Goal: Task Accomplishment & Management: Complete application form

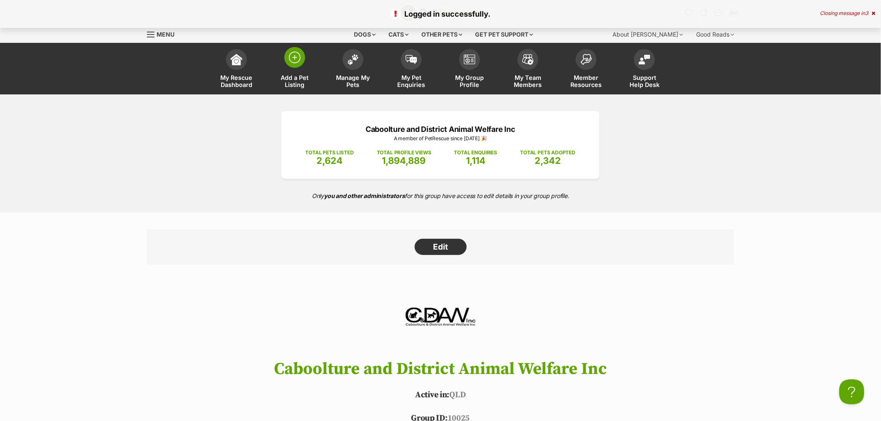
click at [300, 69] on link "Add a Pet Listing" at bounding box center [295, 70] width 58 height 50
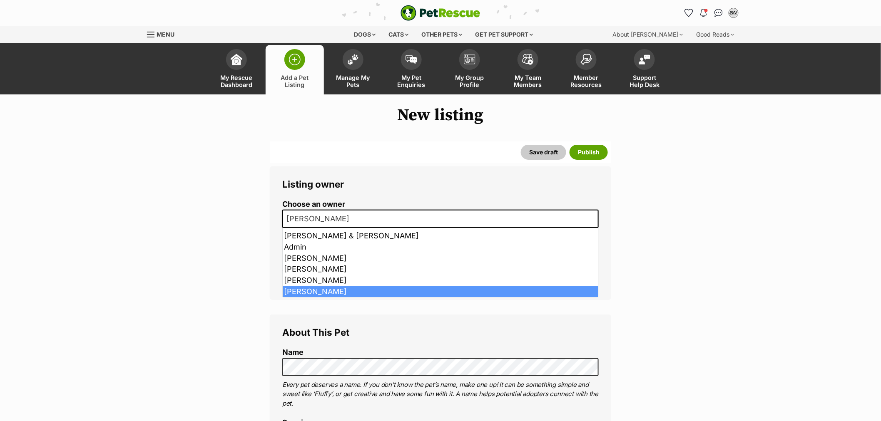
click at [364, 218] on span "[PERSON_NAME]" at bounding box center [440, 219] width 316 height 18
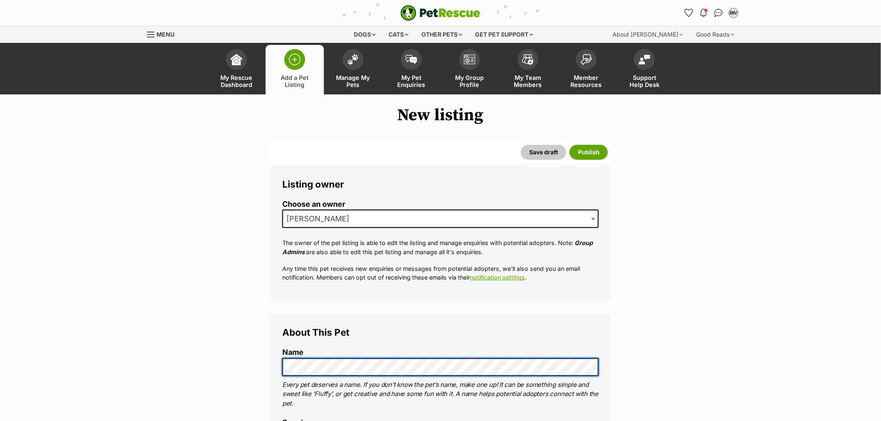
click at [521, 145] on button "Save draft" at bounding box center [543, 152] width 45 height 15
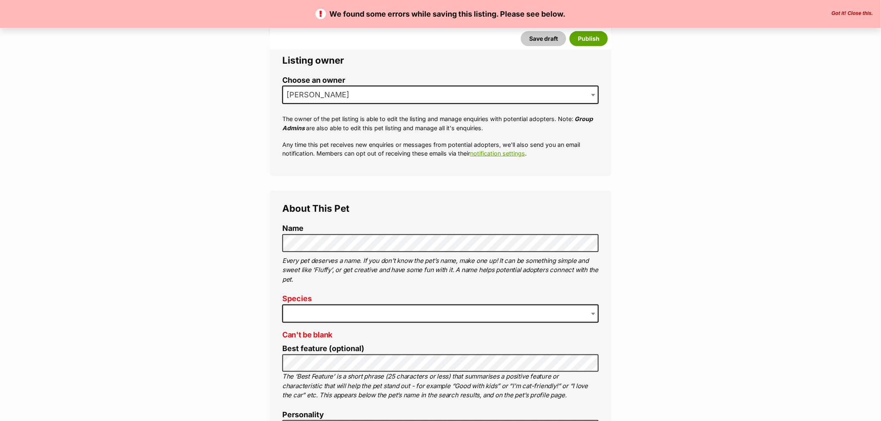
scroll to position [185, 0]
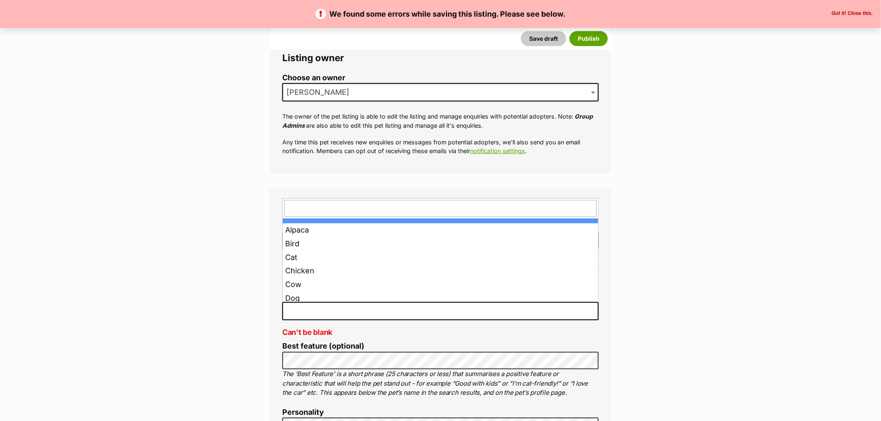
click at [317, 309] on span at bounding box center [440, 311] width 316 height 18
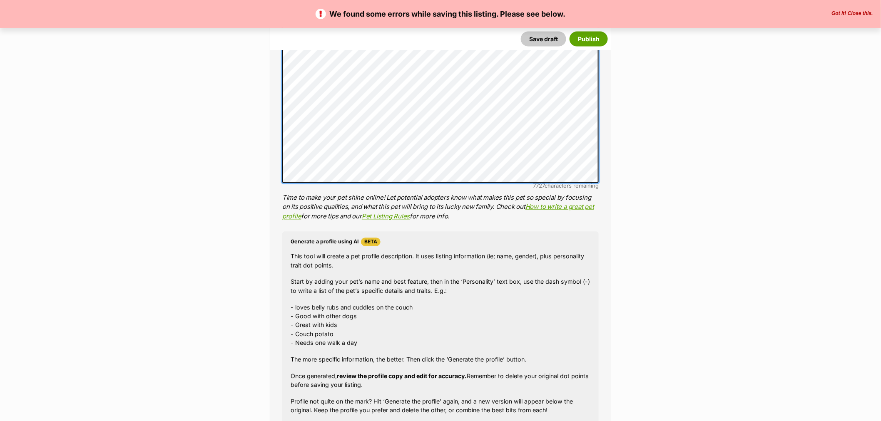
scroll to position [647, 0]
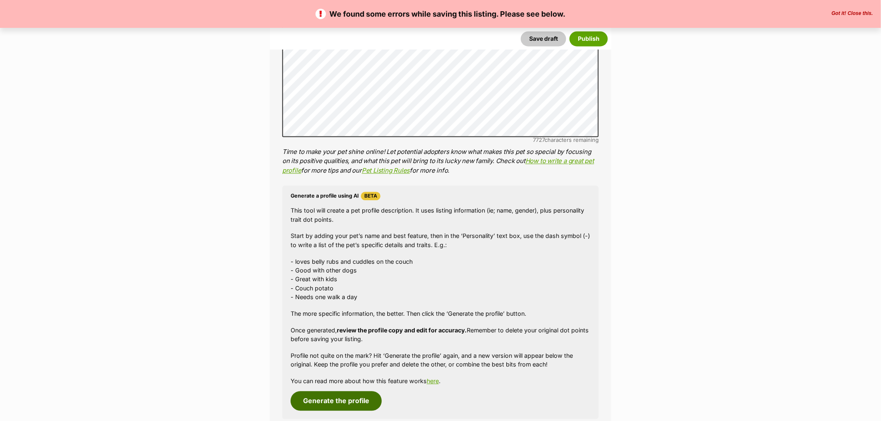
click at [354, 402] on button "Generate the profile" at bounding box center [336, 401] width 91 height 19
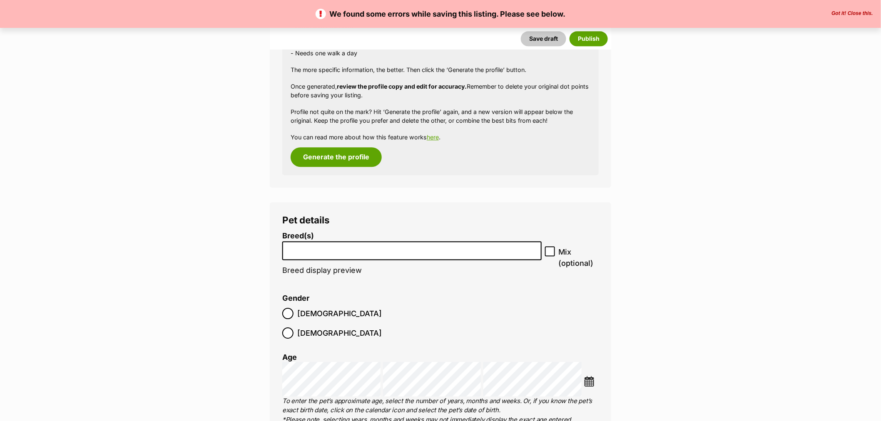
scroll to position [900, 0]
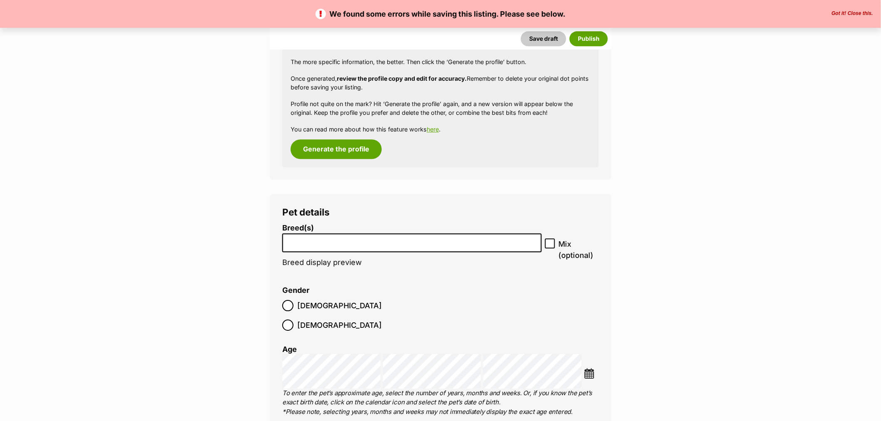
click at [311, 246] on li at bounding box center [412, 242] width 254 height 17
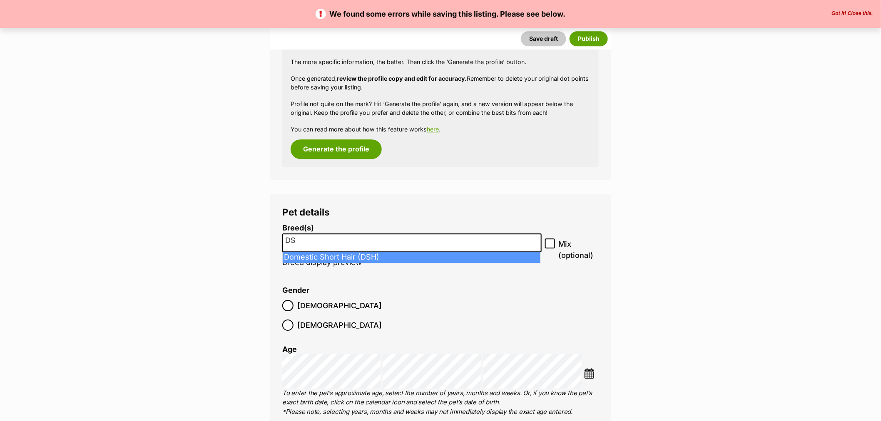
type input "DS"
select select "252102"
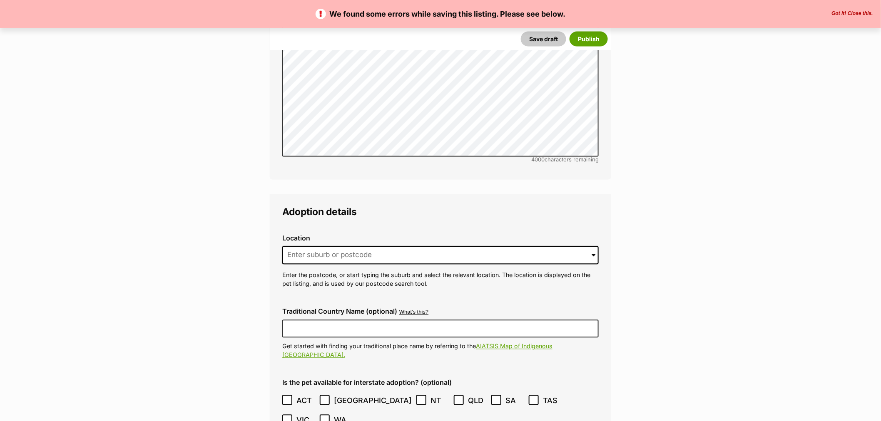
scroll to position [1917, 0]
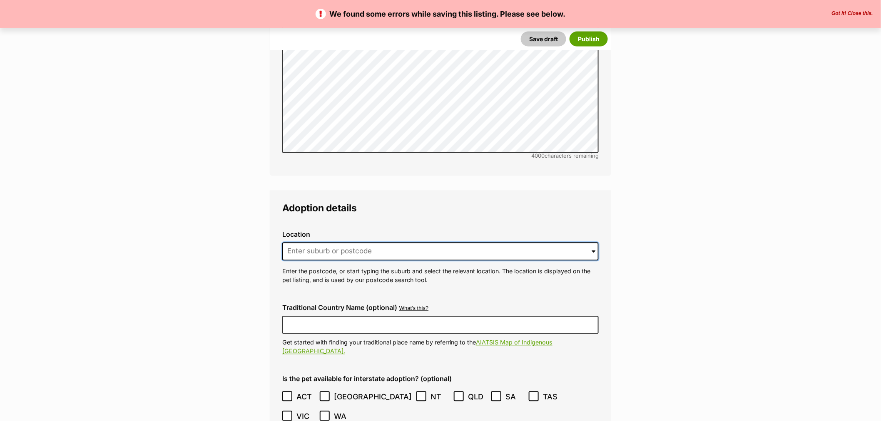
click at [330, 243] on input at bounding box center [440, 252] width 316 height 18
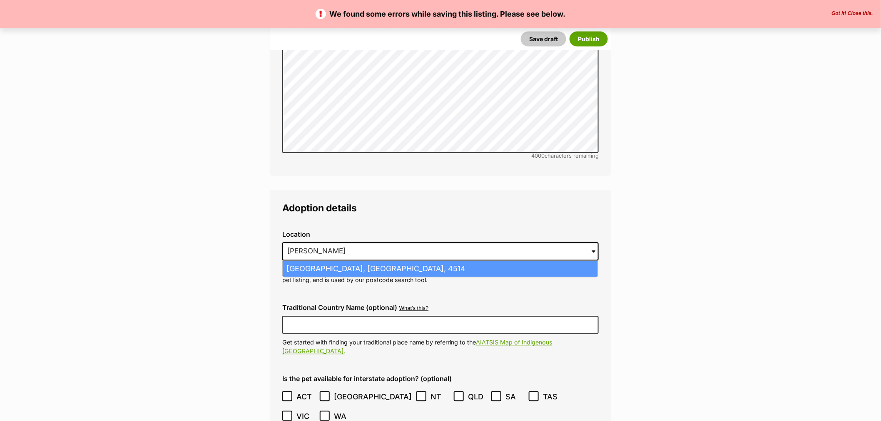
click at [365, 261] on li "Delaneys Creek, Queensland, 4514" at bounding box center [440, 269] width 315 height 16
type input "Delaneys Creek, Queensland, 4514"
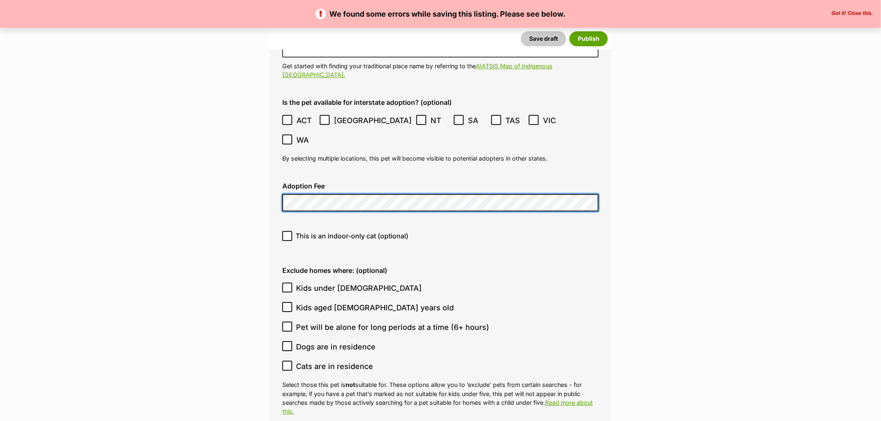
scroll to position [2195, 0]
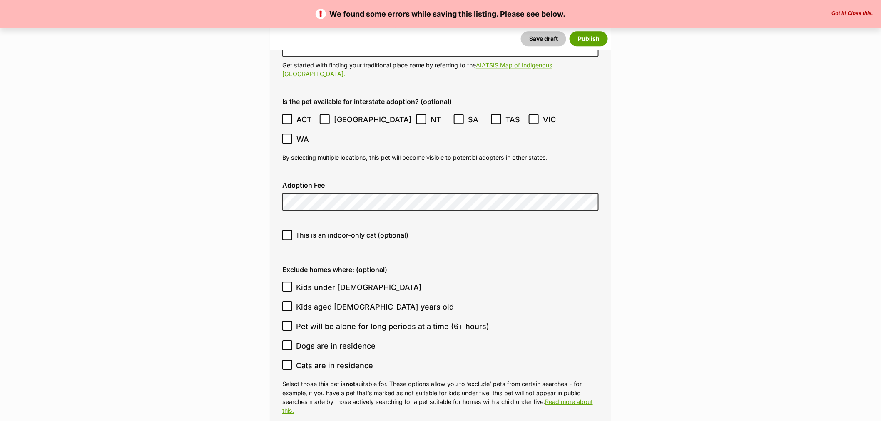
click at [286, 343] on icon at bounding box center [287, 346] width 6 height 6
click at [286, 341] on input "Dogs are in residence" at bounding box center [287, 346] width 10 height 10
checkbox input "true"
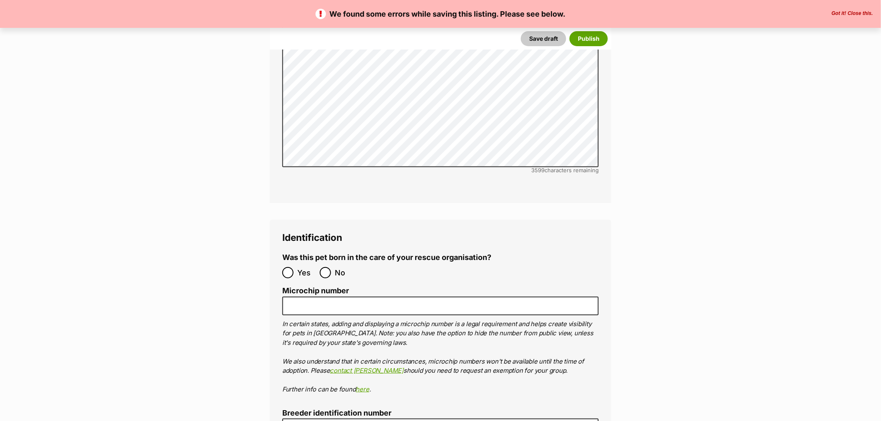
scroll to position [2704, 0]
click at [327, 267] on input "No" at bounding box center [325, 272] width 11 height 11
radio input "true"
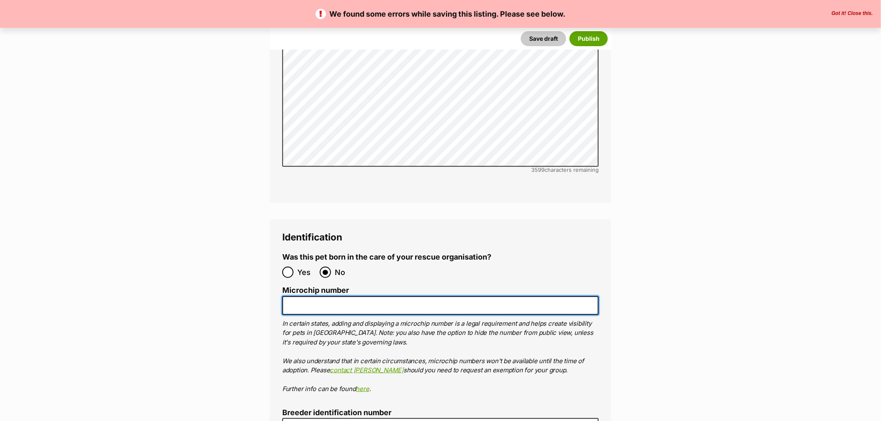
click at [314, 296] on input "Microchip number" at bounding box center [440, 305] width 316 height 19
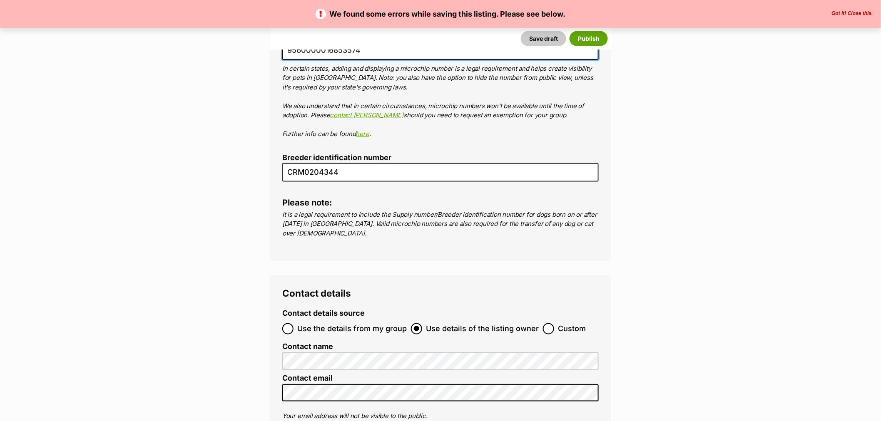
scroll to position [2982, 0]
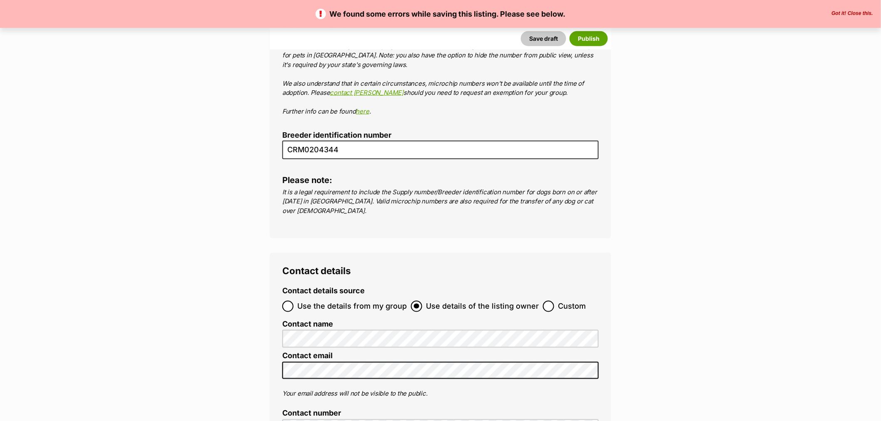
type input "9560000016853574"
click at [289, 301] on input "Use the details from my group" at bounding box center [287, 306] width 11 height 11
radio input "true"
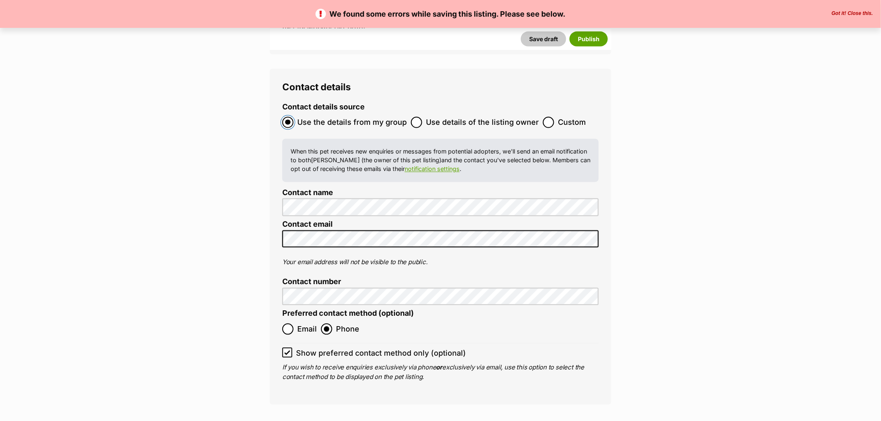
scroll to position [3166, 0]
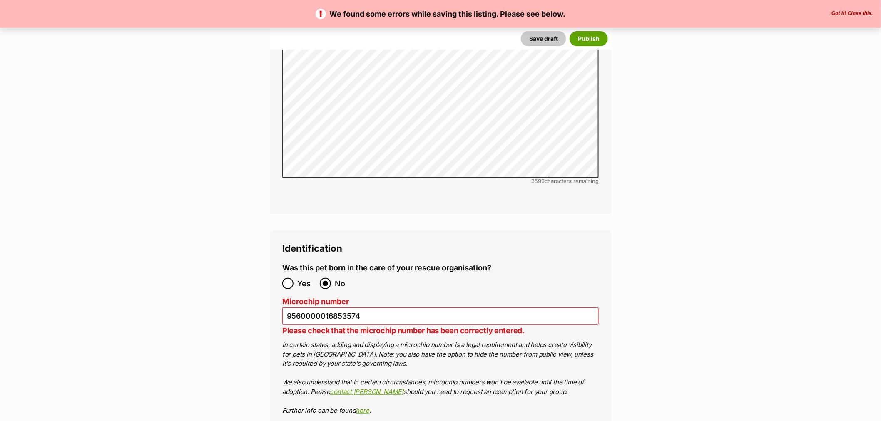
scroll to position [2683, 0]
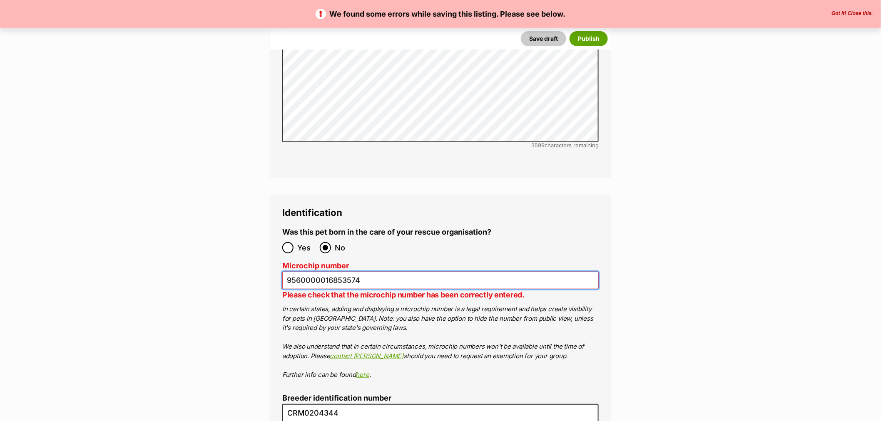
click at [312, 272] on input "9560000016853574" at bounding box center [440, 281] width 316 height 18
type input "956000016853574"
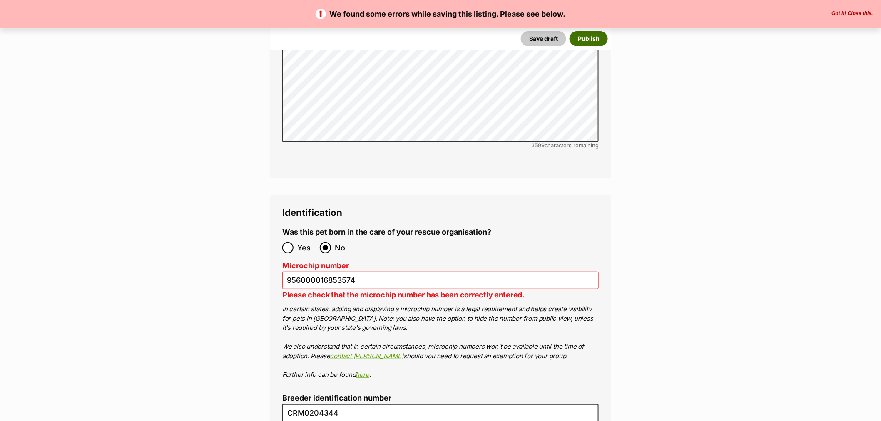
click at [591, 36] on button "Publish" at bounding box center [589, 38] width 38 height 15
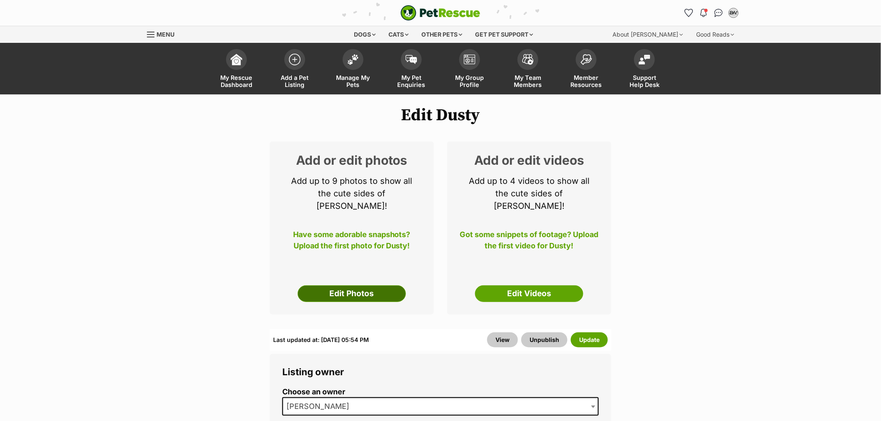
click at [372, 286] on link "Edit Photos" at bounding box center [352, 294] width 108 height 17
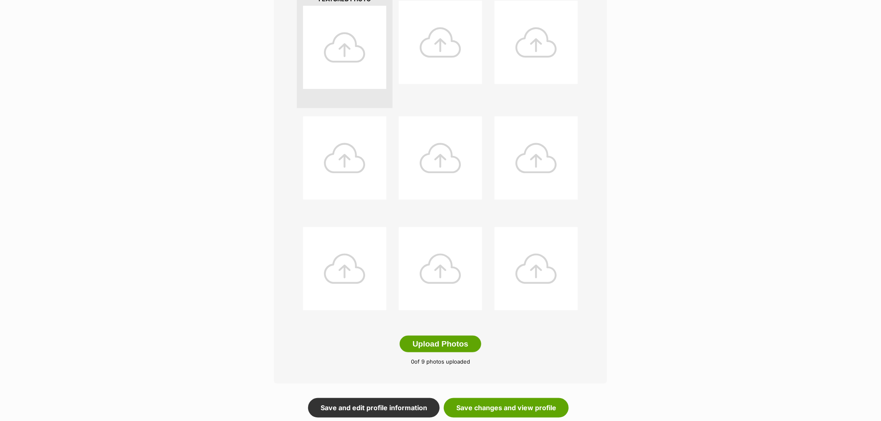
scroll to position [231, 0]
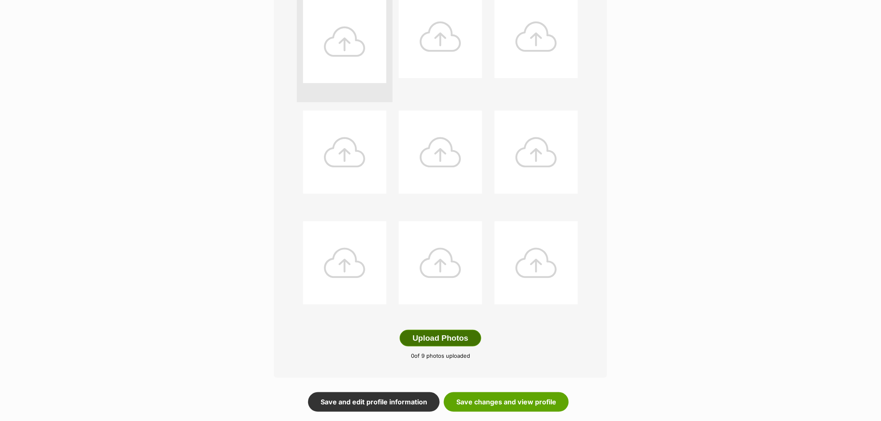
click at [455, 336] on button "Upload Photos" at bounding box center [441, 338] width 82 height 17
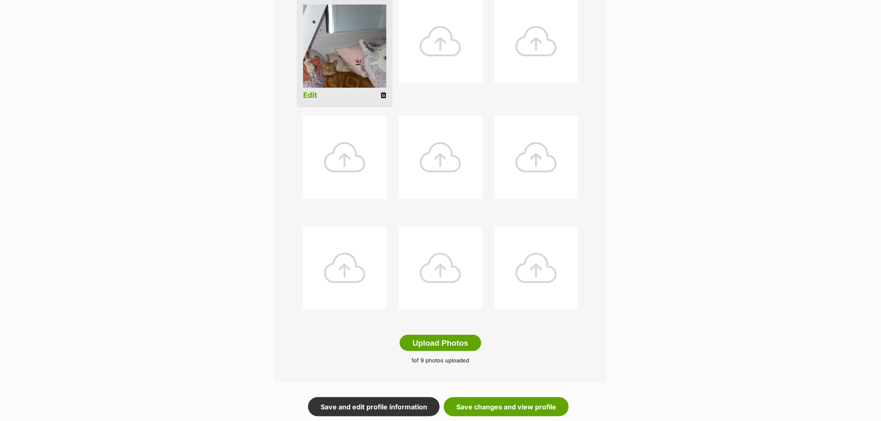
scroll to position [231, 0]
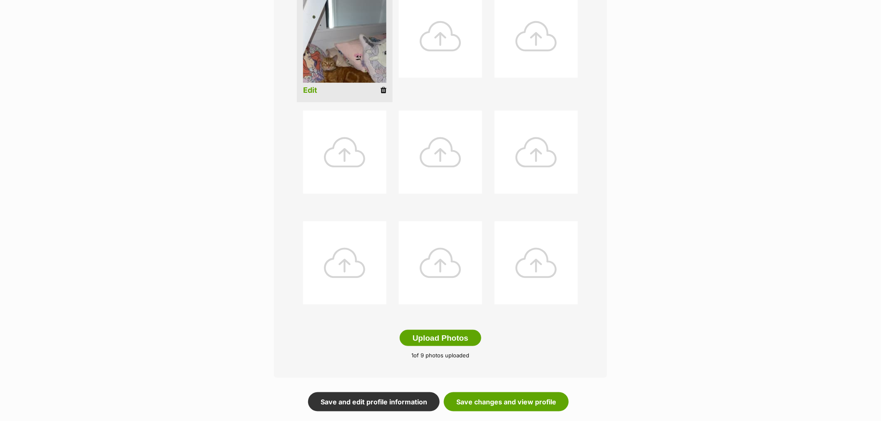
click at [309, 86] on link "Edit" at bounding box center [310, 90] width 14 height 9
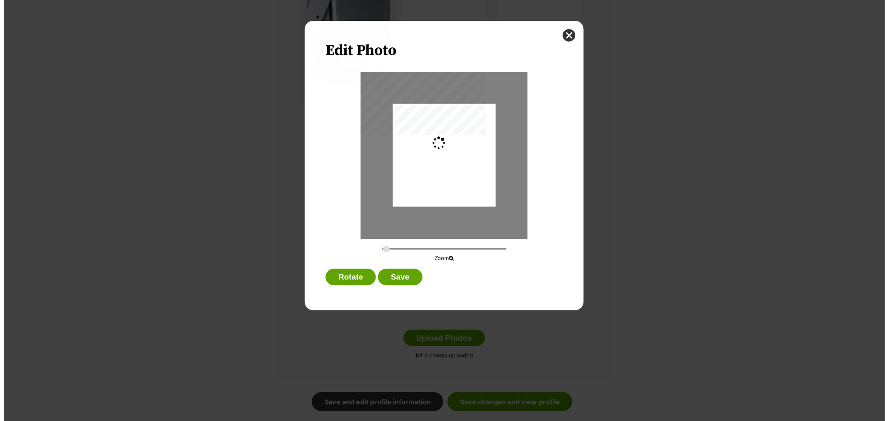
scroll to position [0, 0]
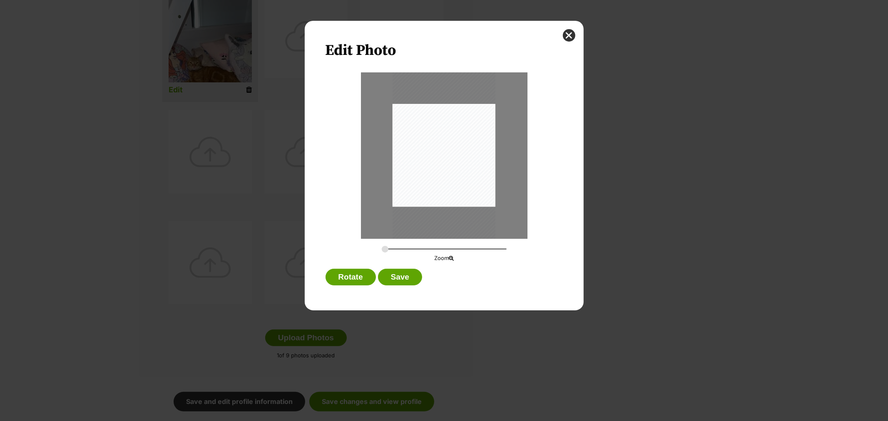
click at [451, 172] on div "Dialog Window - Close (Press escape to close)" at bounding box center [444, 156] width 103 height 183
drag, startPoint x: 384, startPoint y: 250, endPoint x: 388, endPoint y: 249, distance: 4.7
type input "0.3119"
click at [388, 249] on input "Dialog Window - Close (Press escape to close)" at bounding box center [444, 249] width 125 height 8
drag, startPoint x: 432, startPoint y: 186, endPoint x: 429, endPoint y: 180, distance: 6.9
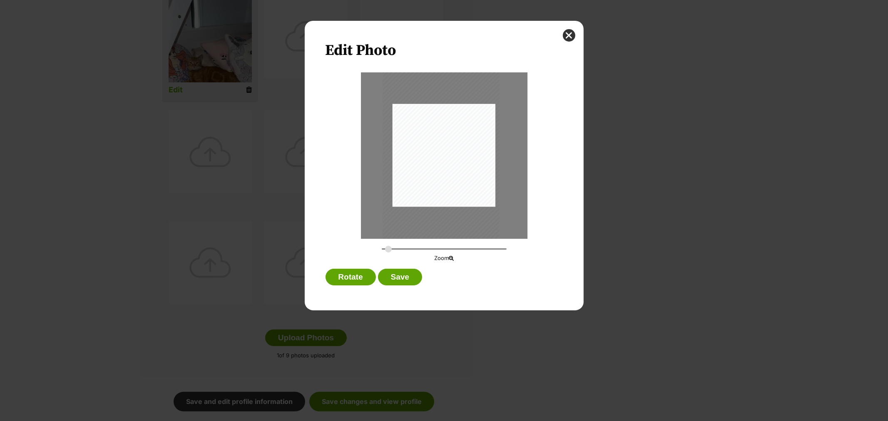
click at [429, 180] on div "Dialog Window - Close (Press escape to close)" at bounding box center [441, 149] width 117 height 207
click at [400, 276] on button "Save" at bounding box center [400, 277] width 44 height 17
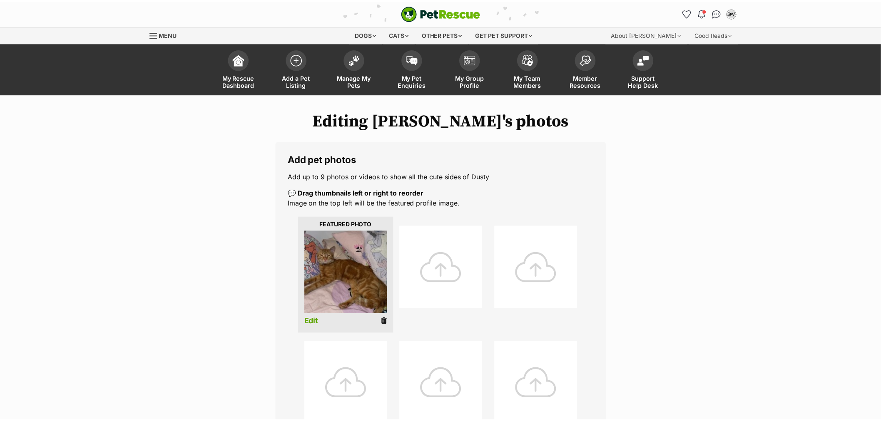
scroll to position [231, 0]
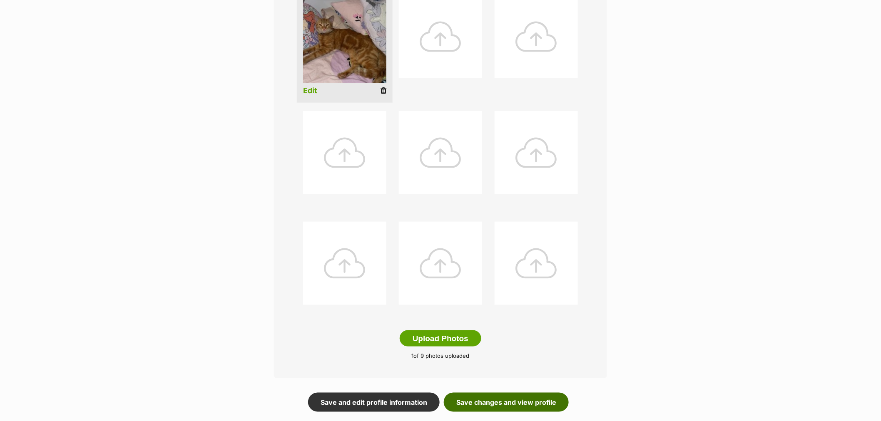
click at [504, 403] on link "Save changes and view profile" at bounding box center [506, 402] width 125 height 19
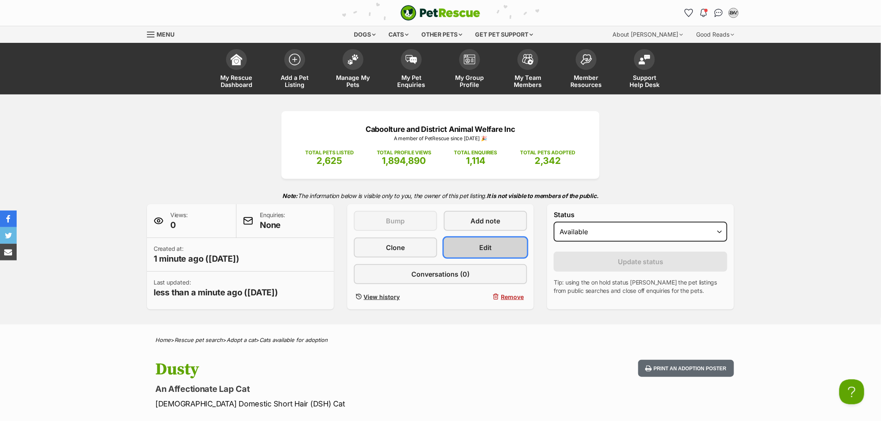
click at [488, 248] on span "Edit" at bounding box center [485, 248] width 12 height 10
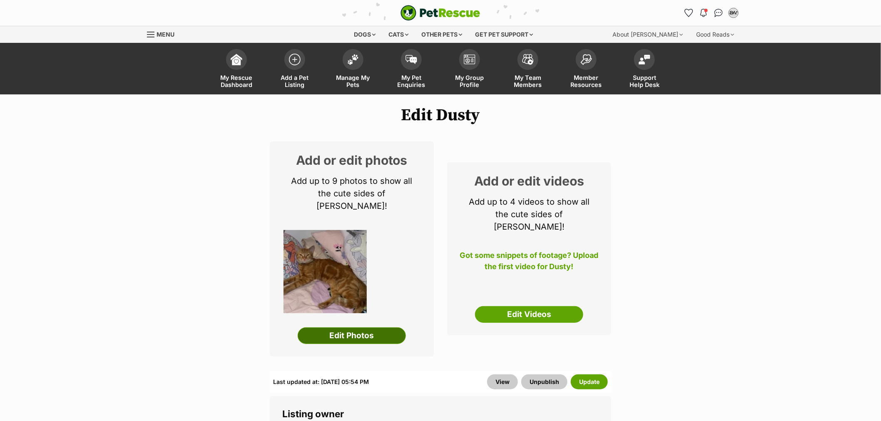
click at [375, 328] on link "Edit Photos" at bounding box center [352, 336] width 108 height 17
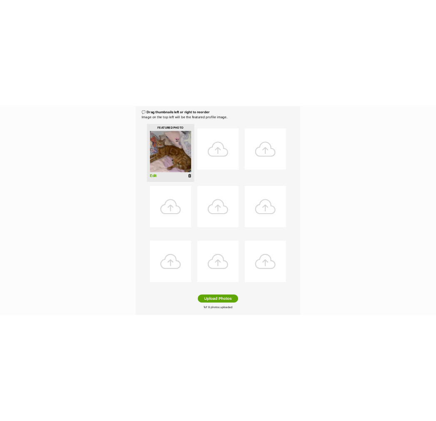
scroll to position [185, 0]
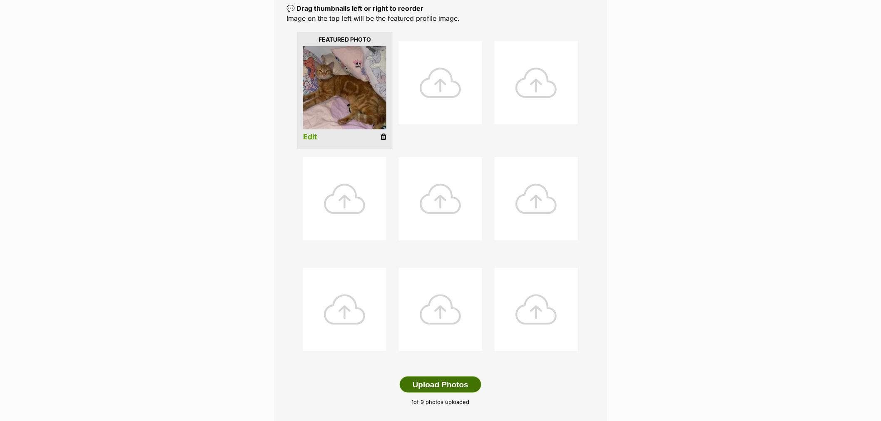
click at [452, 383] on button "Upload Photos" at bounding box center [441, 385] width 82 height 17
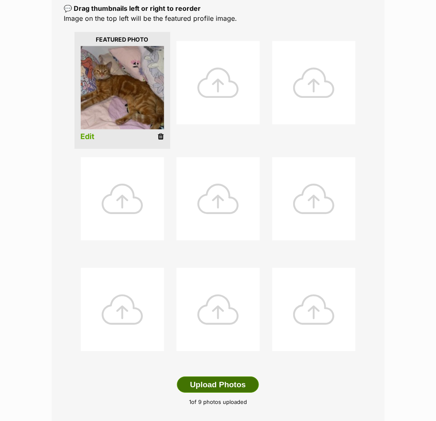
click at [222, 386] on button "Upload Photos" at bounding box center [218, 385] width 82 height 17
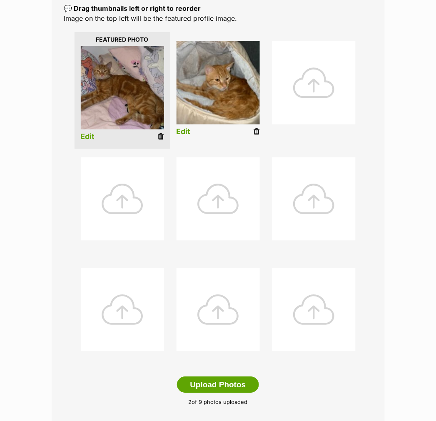
click at [185, 132] on link "Edit" at bounding box center [184, 132] width 14 height 9
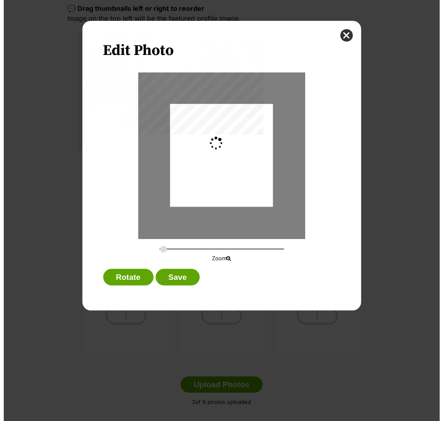
scroll to position [0, 0]
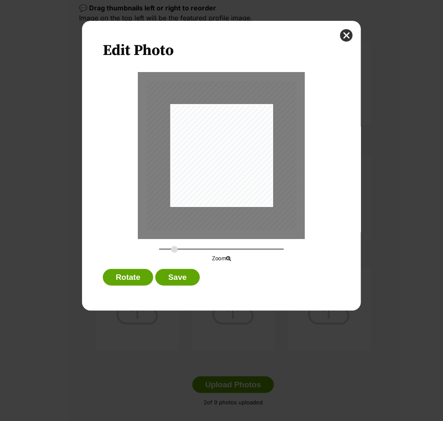
drag, startPoint x: 163, startPoint y: 248, endPoint x: 174, endPoint y: 251, distance: 11.3
type input "0.3988"
click at [174, 251] on input "Dialog Window - Close (Press escape to close)" at bounding box center [221, 249] width 125 height 8
drag, startPoint x: 240, startPoint y: 176, endPoint x: 226, endPoint y: 164, distance: 18.6
click at [226, 164] on div "Dialog Window - Close (Press escape to close)" at bounding box center [208, 146] width 149 height 149
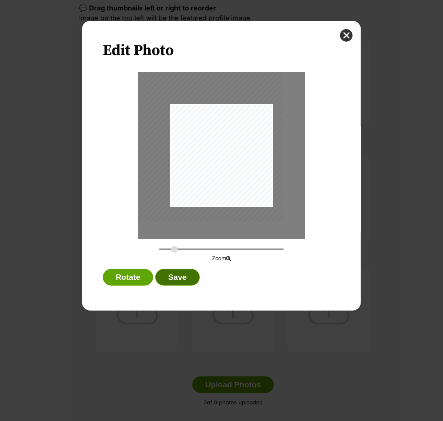
click at [184, 274] on button "Save" at bounding box center [177, 277] width 44 height 17
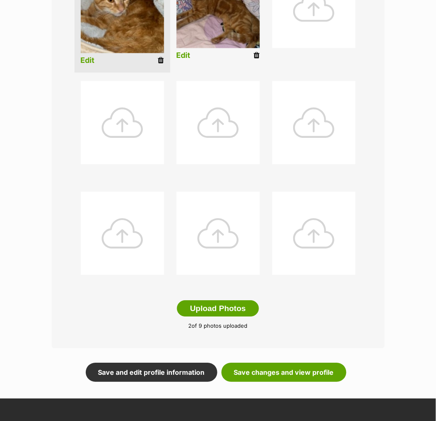
scroll to position [277, 0]
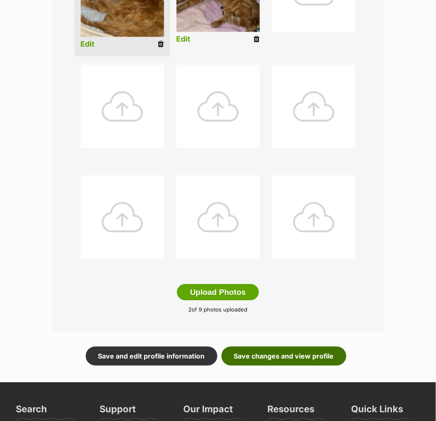
click at [286, 354] on link "Save changes and view profile" at bounding box center [284, 356] width 125 height 19
